Goal: Task Accomplishment & Management: Complete application form

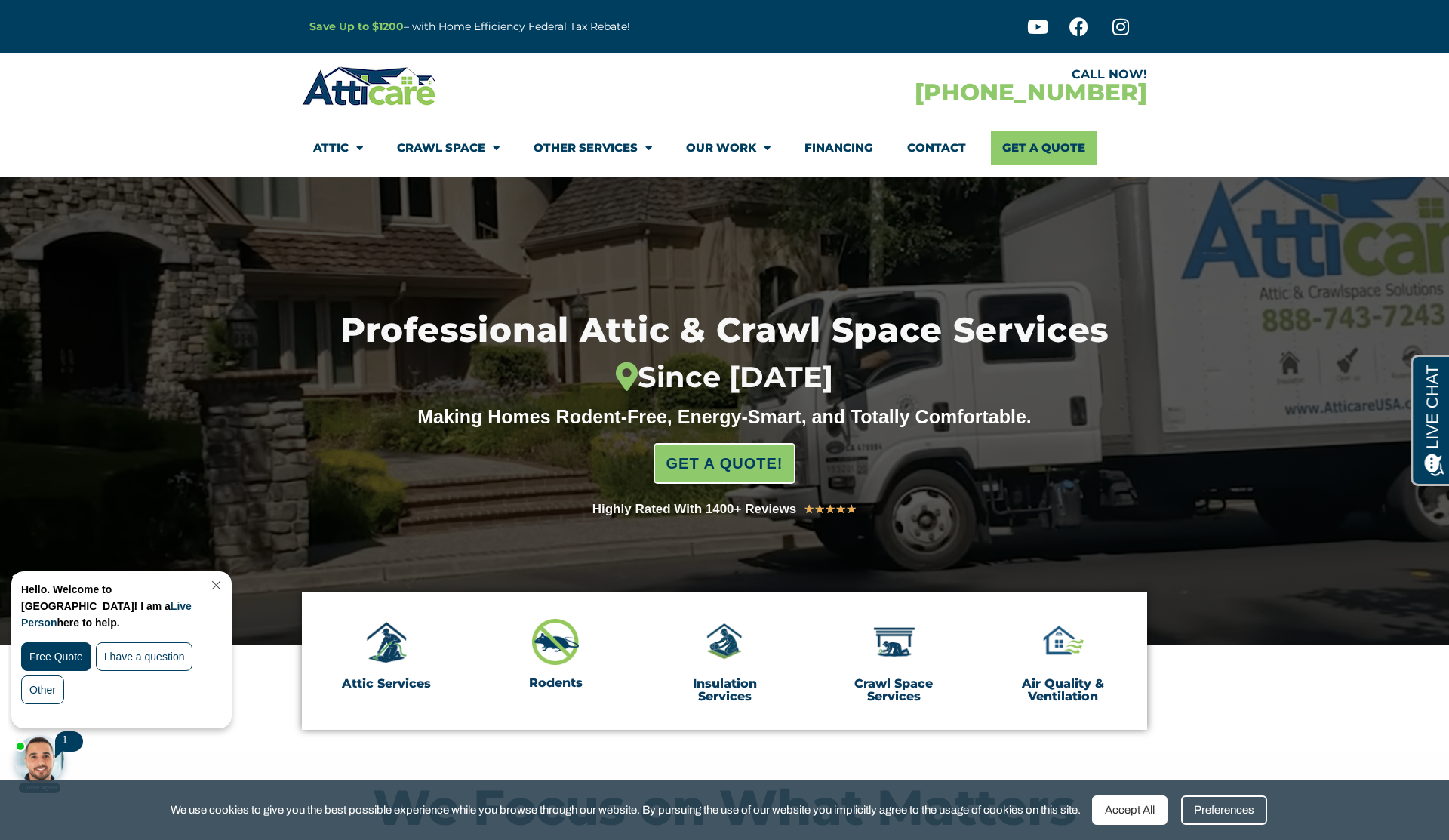
click at [225, 585] on link "Close Chat" at bounding box center [215, 585] width 20 height 11
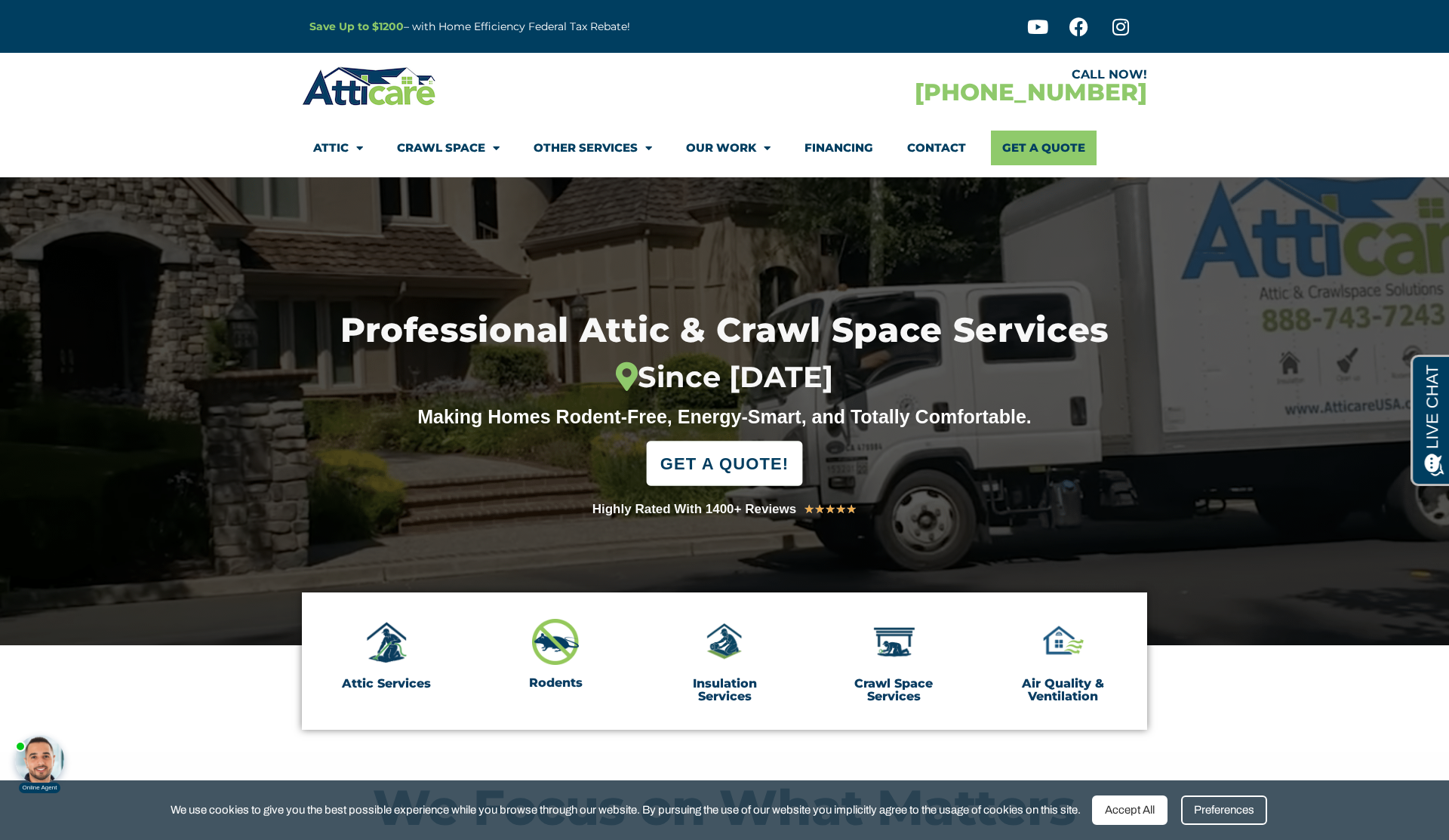
scroll to position [5, 0]
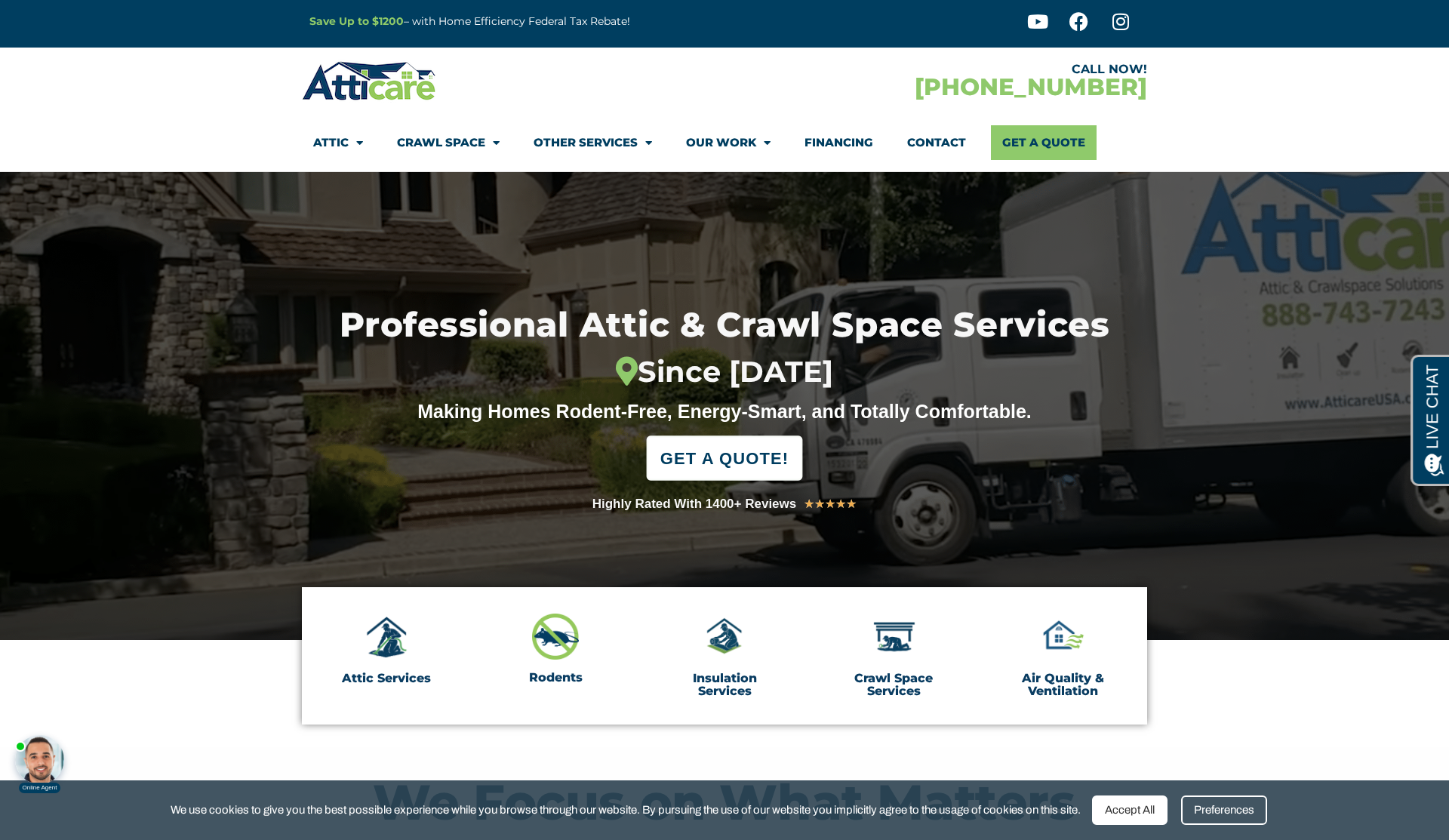
click at [716, 458] on span "GET A QUOTE!" at bounding box center [725, 458] width 129 height 33
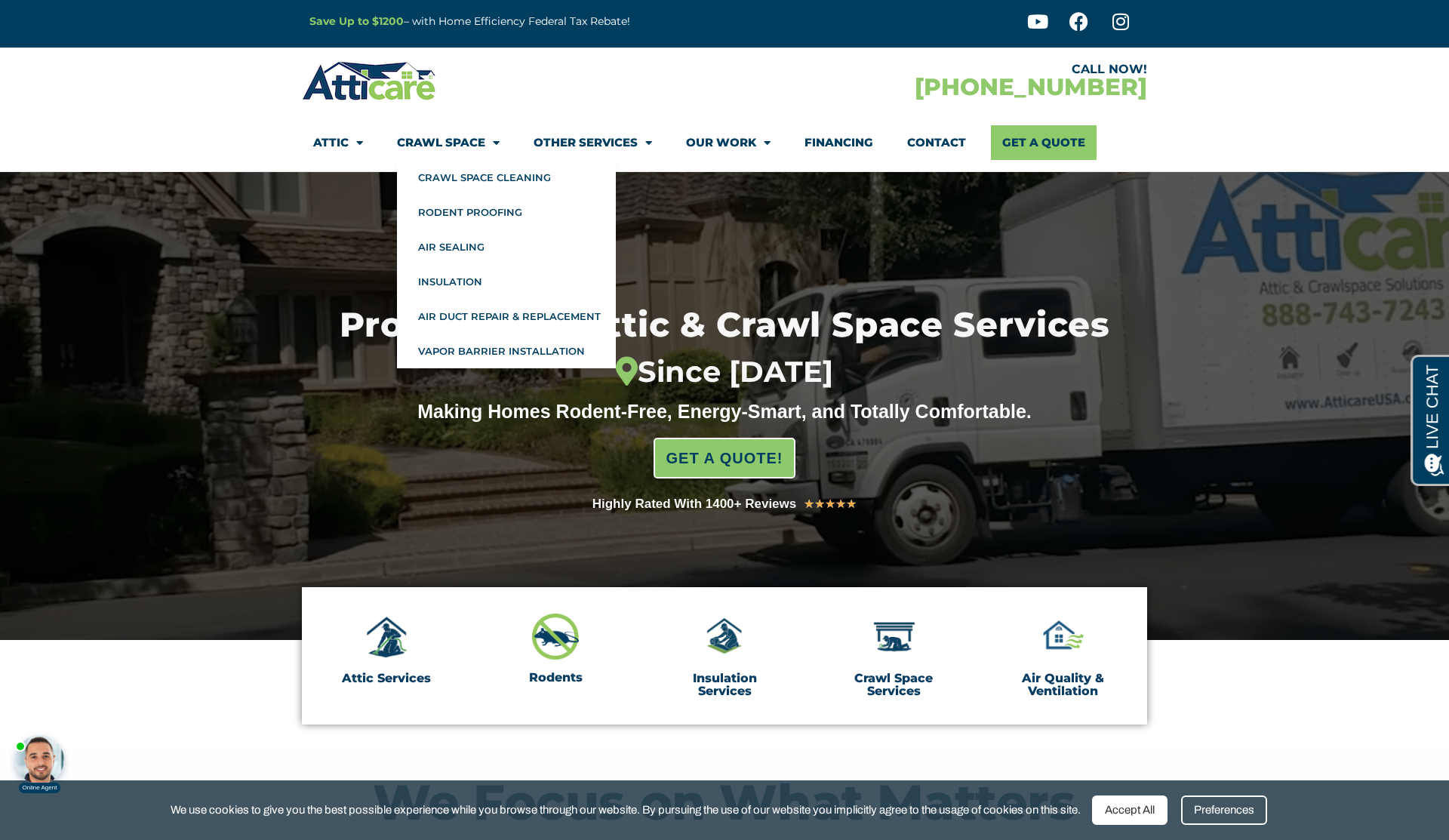
click at [469, 142] on link "Crawl Space" at bounding box center [447, 142] width 102 height 35
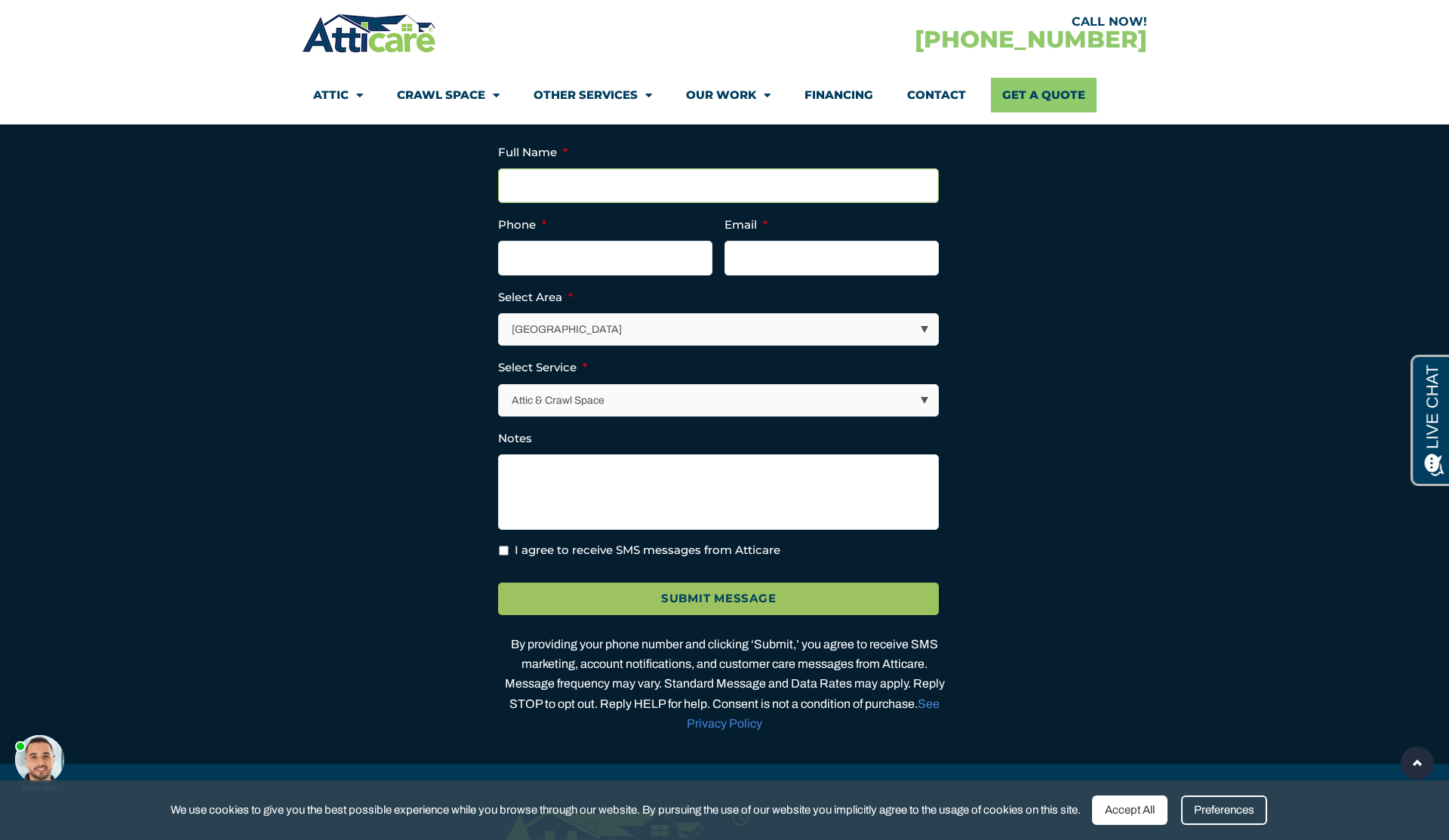
click at [608, 190] on input "Full Name *" at bounding box center [718, 185] width 441 height 35
type input "Siddharth Mohan"
type input "sid@yembo.ai"
type input "(___) ___-____"
click at [586, 272] on input "(___) ___-____" at bounding box center [605, 258] width 214 height 35
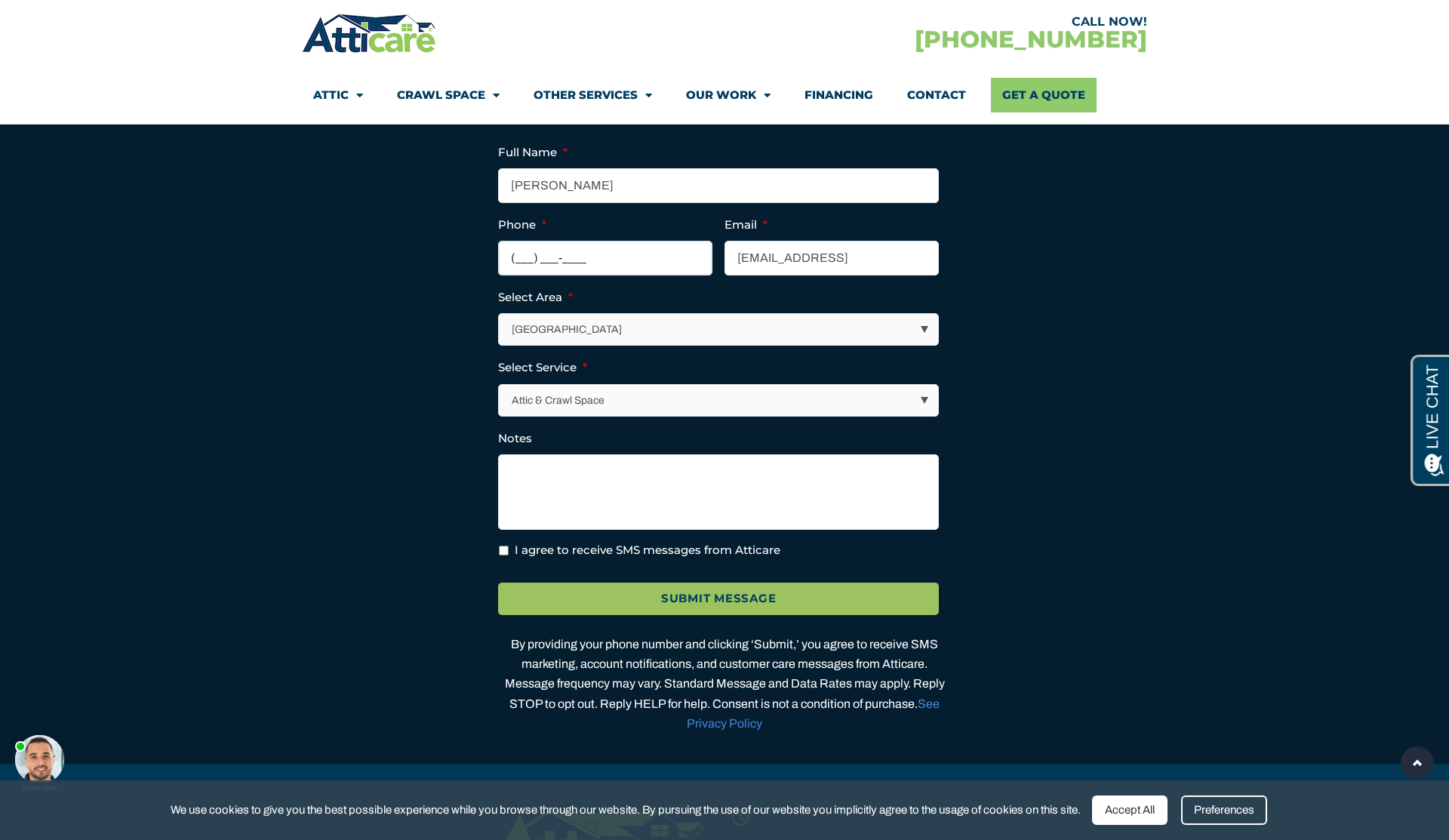
scroll to position [3835, 0]
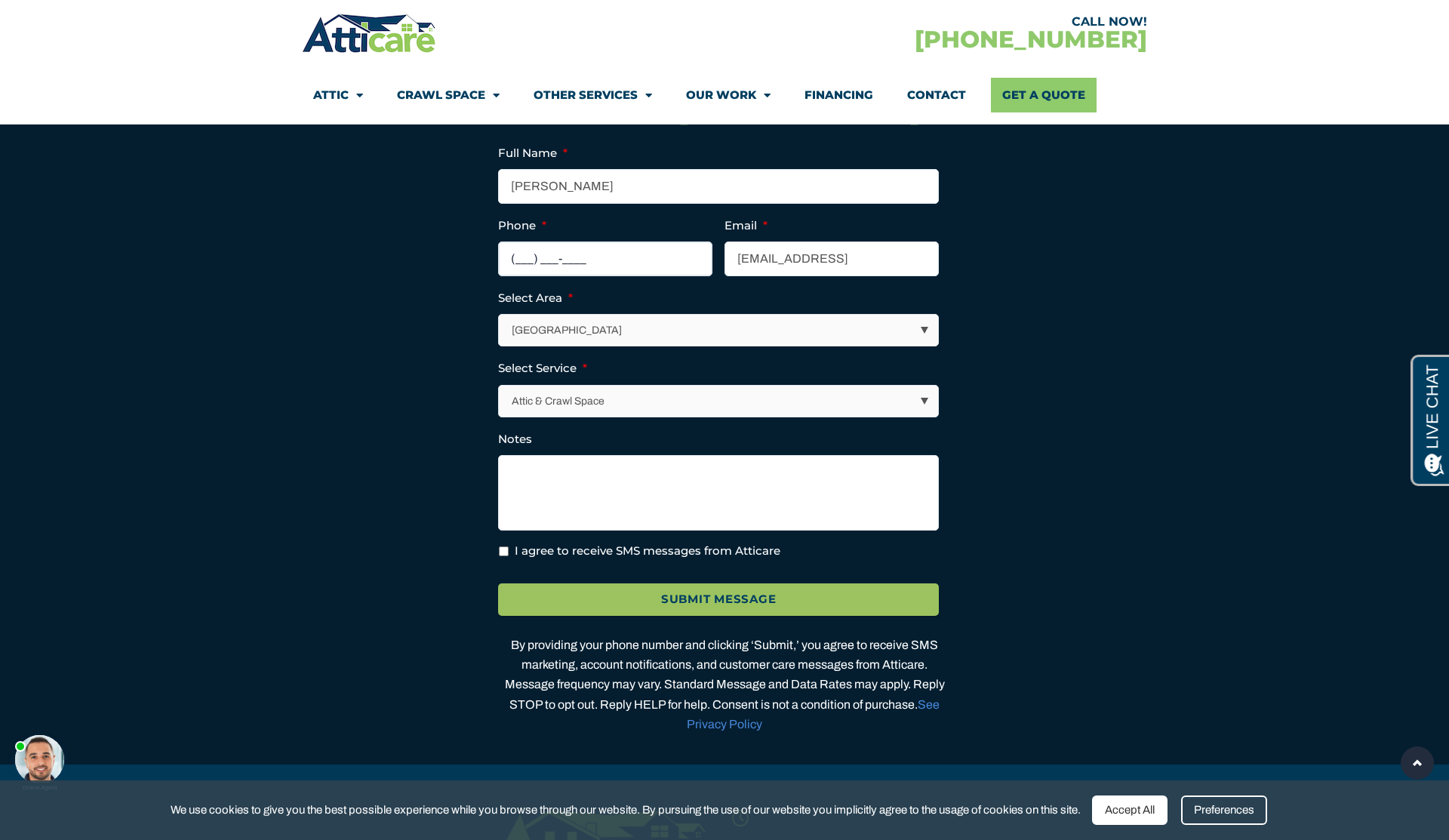
click at [517, 275] on input "(___) ___-____" at bounding box center [605, 259] width 214 height 35
click at [642, 346] on select "Los Angeles Area San Francisco Bay Area New Jersey / New York Area Other Areas" at bounding box center [719, 330] width 439 height 31
click at [601, 417] on select "Attic & Crawl Space Insulation Roofing Solar Energy Other Services" at bounding box center [719, 401] width 439 height 31
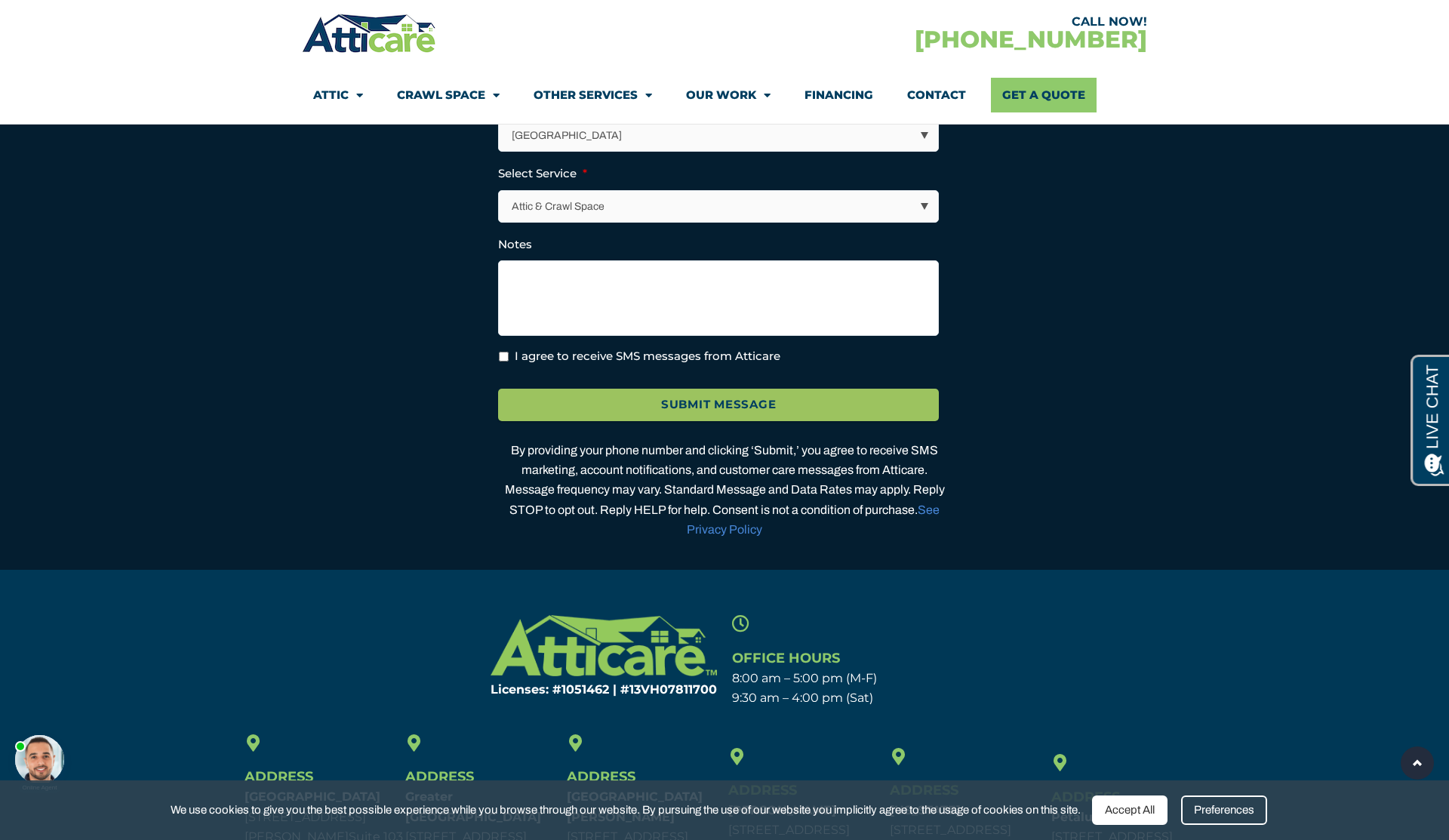
scroll to position [4226, 0]
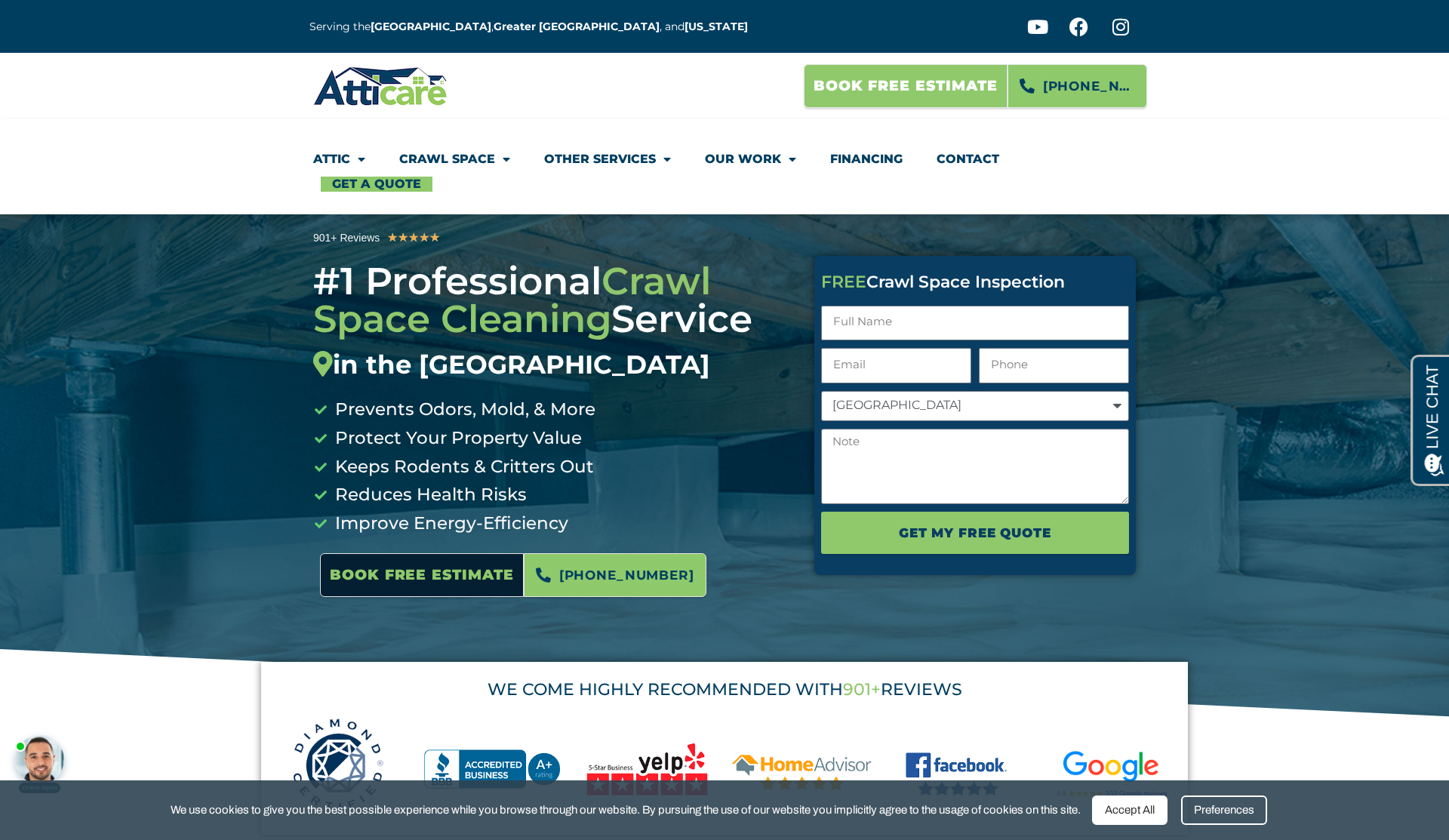
click at [887, 89] on span "Book Free Estimate" at bounding box center [906, 86] width 184 height 29
